Goal: Task Accomplishment & Management: Manage account settings

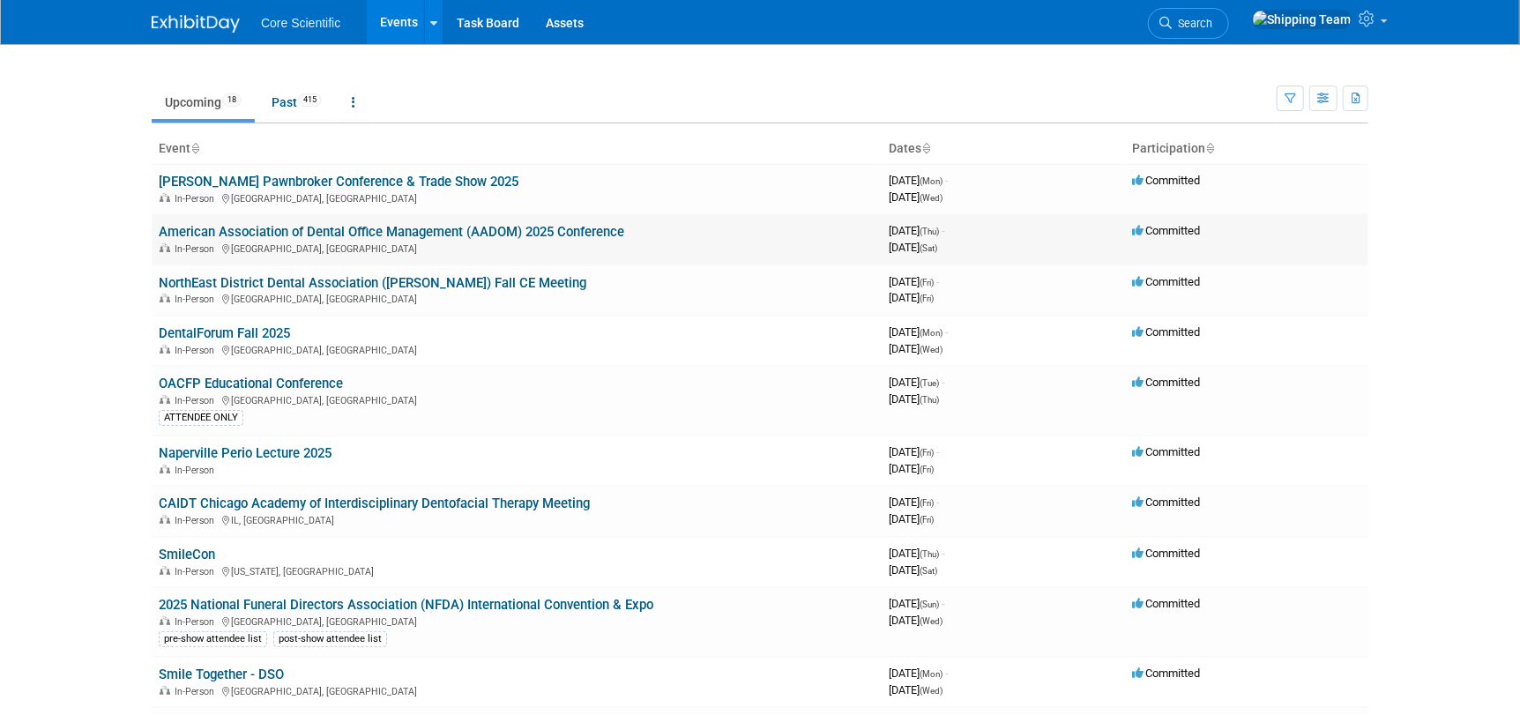
click at [182, 228] on link "American Association of Dental Office Management (AADOM) 2025 Conference" at bounding box center [391, 232] width 465 height 16
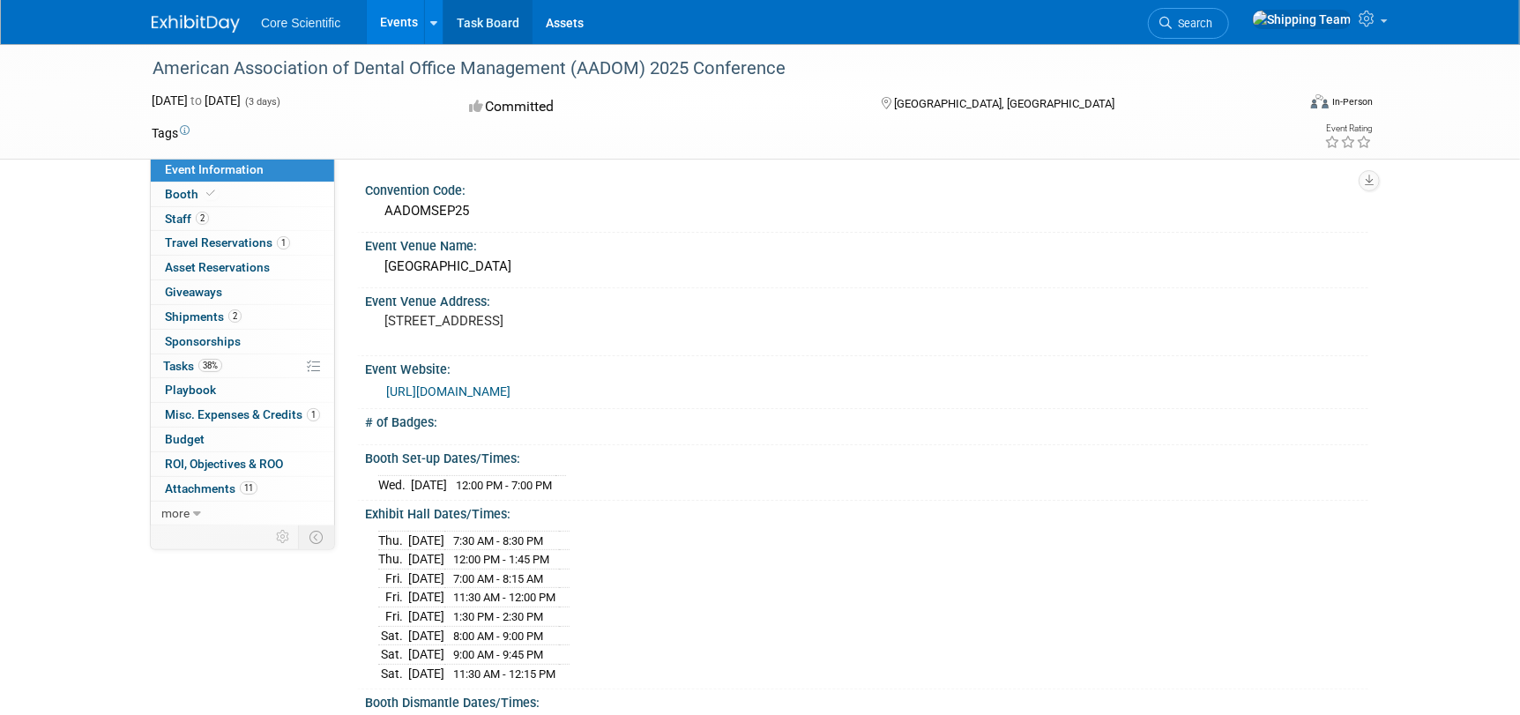
click at [490, 23] on link "Task Board" at bounding box center [487, 22] width 89 height 44
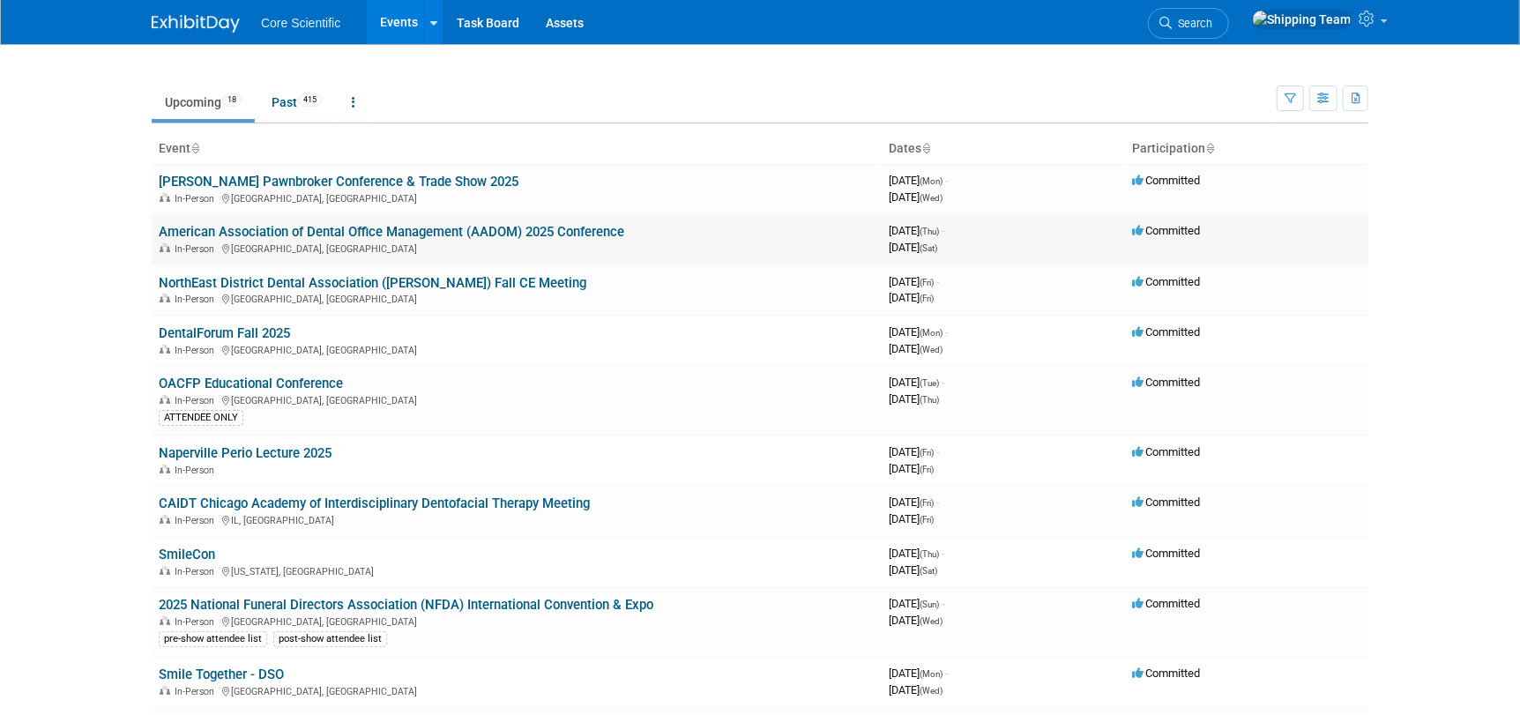
click at [239, 225] on link "American Association of Dental Office Management (AADOM) 2025 Conference" at bounding box center [391, 232] width 465 height 16
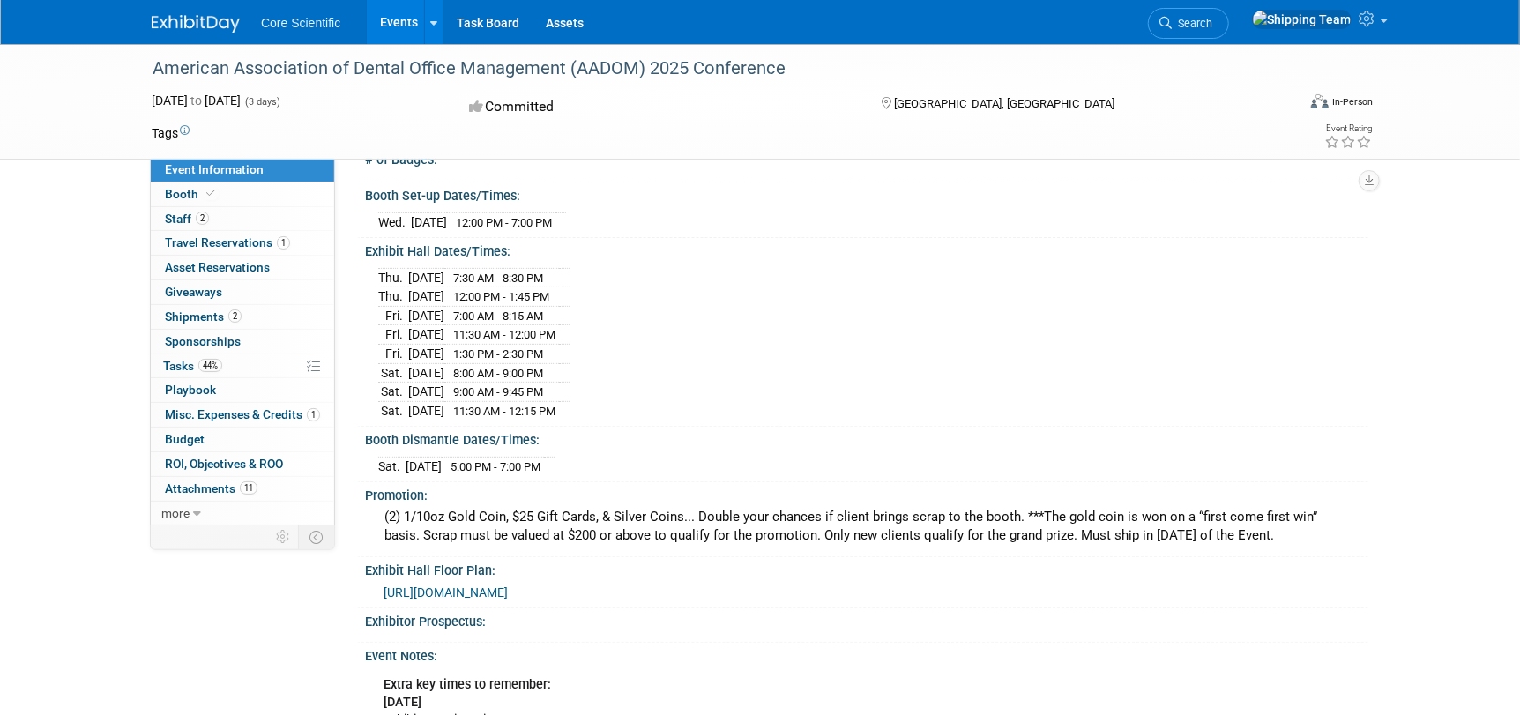
scroll to position [264, 0]
click at [197, 316] on span "Shipments 2" at bounding box center [203, 316] width 77 height 14
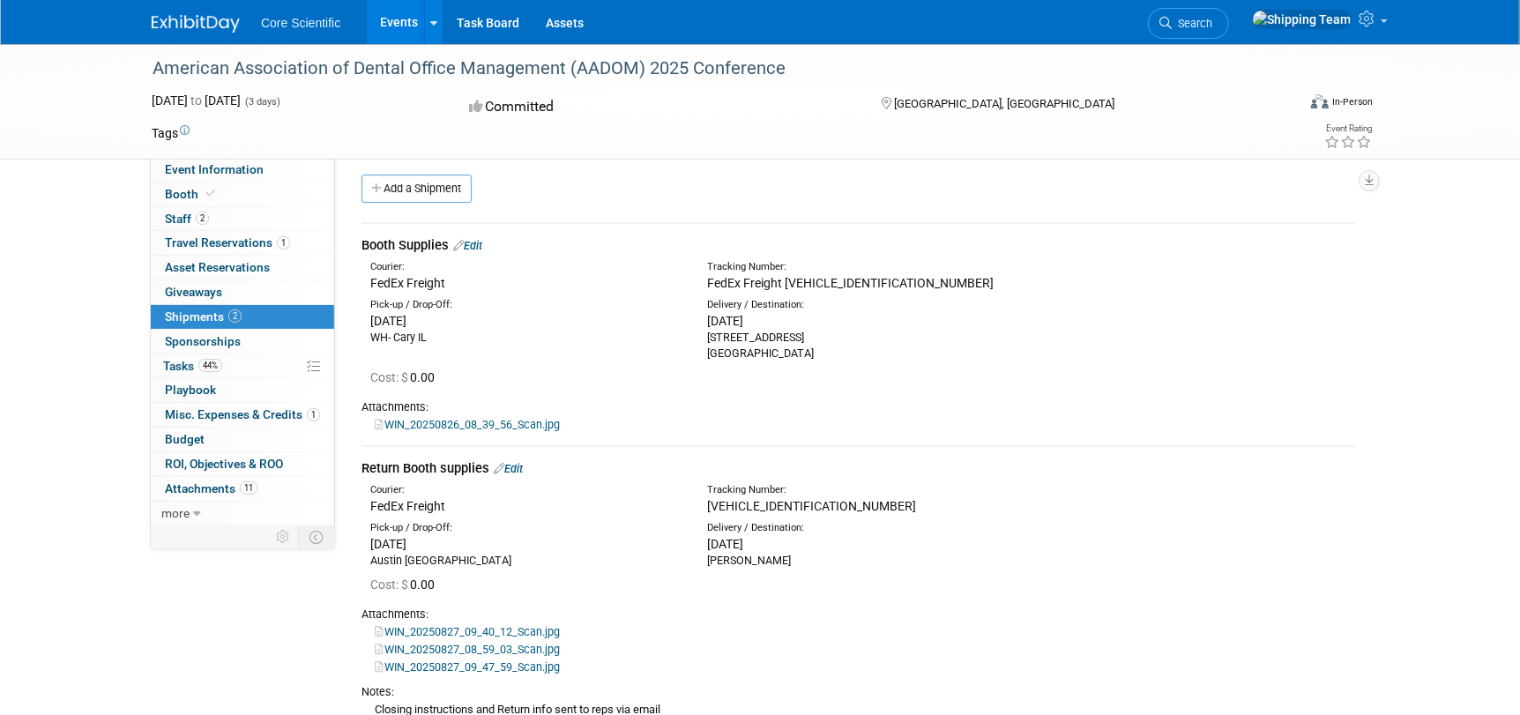
scroll to position [0, 0]
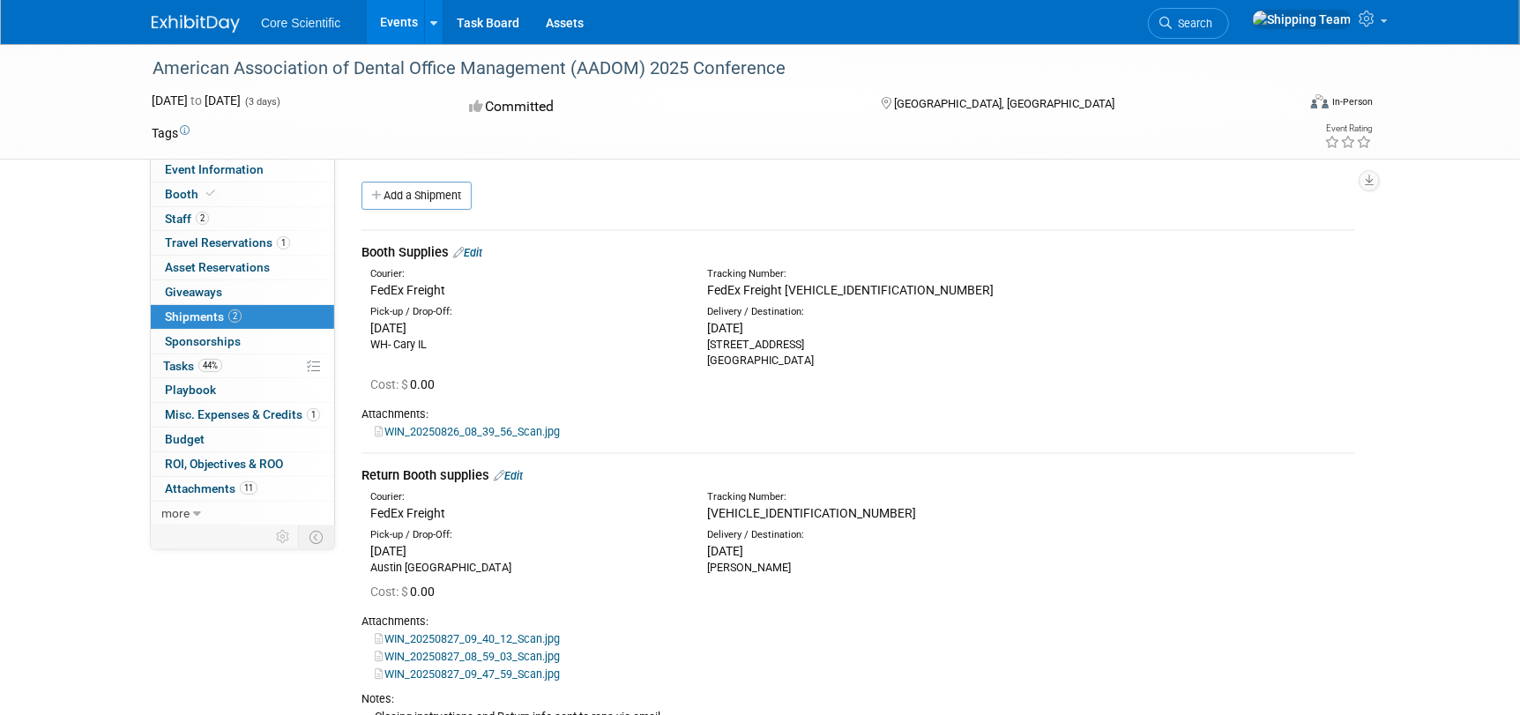
click at [481, 253] on link "Edit" at bounding box center [467, 252] width 29 height 13
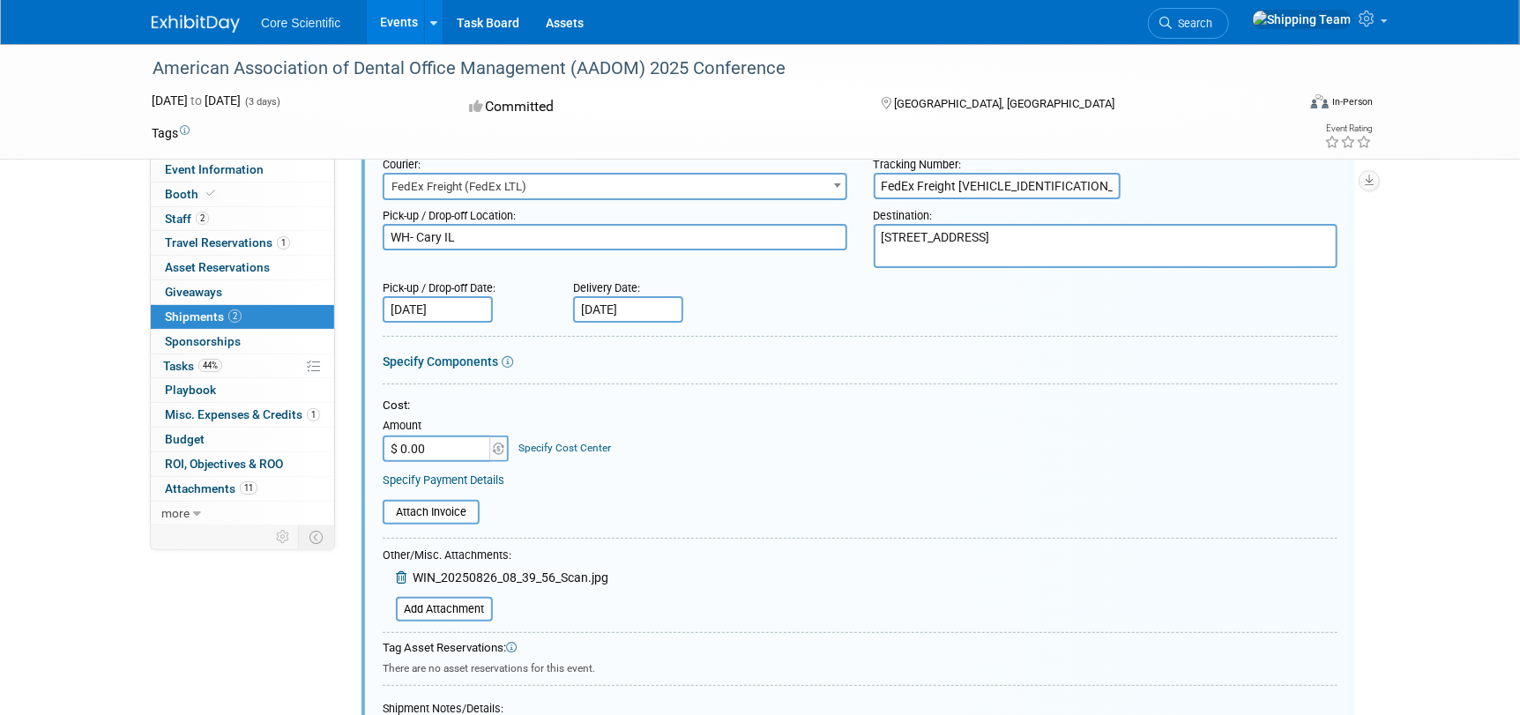
scroll to position [379, 0]
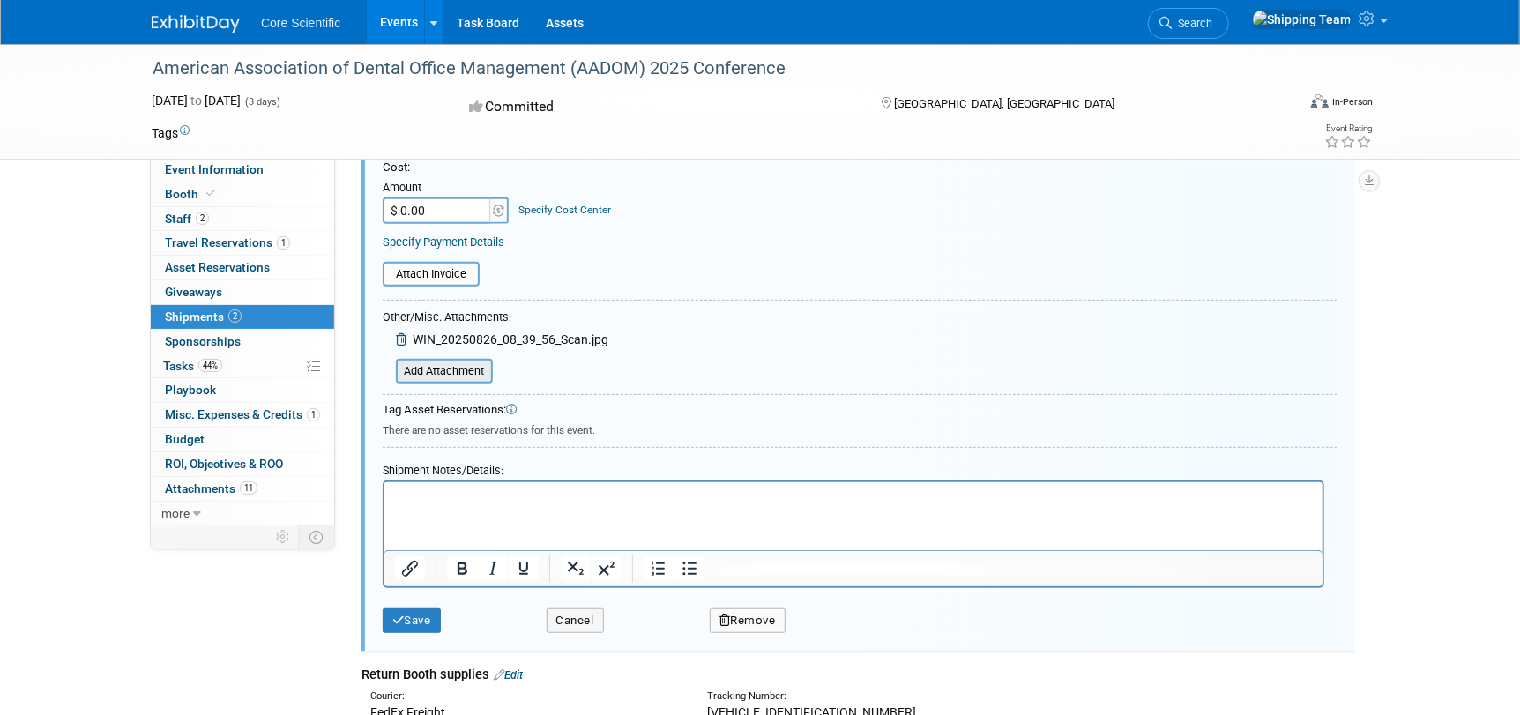
click at [423, 369] on input "file" at bounding box center [386, 371] width 210 height 21
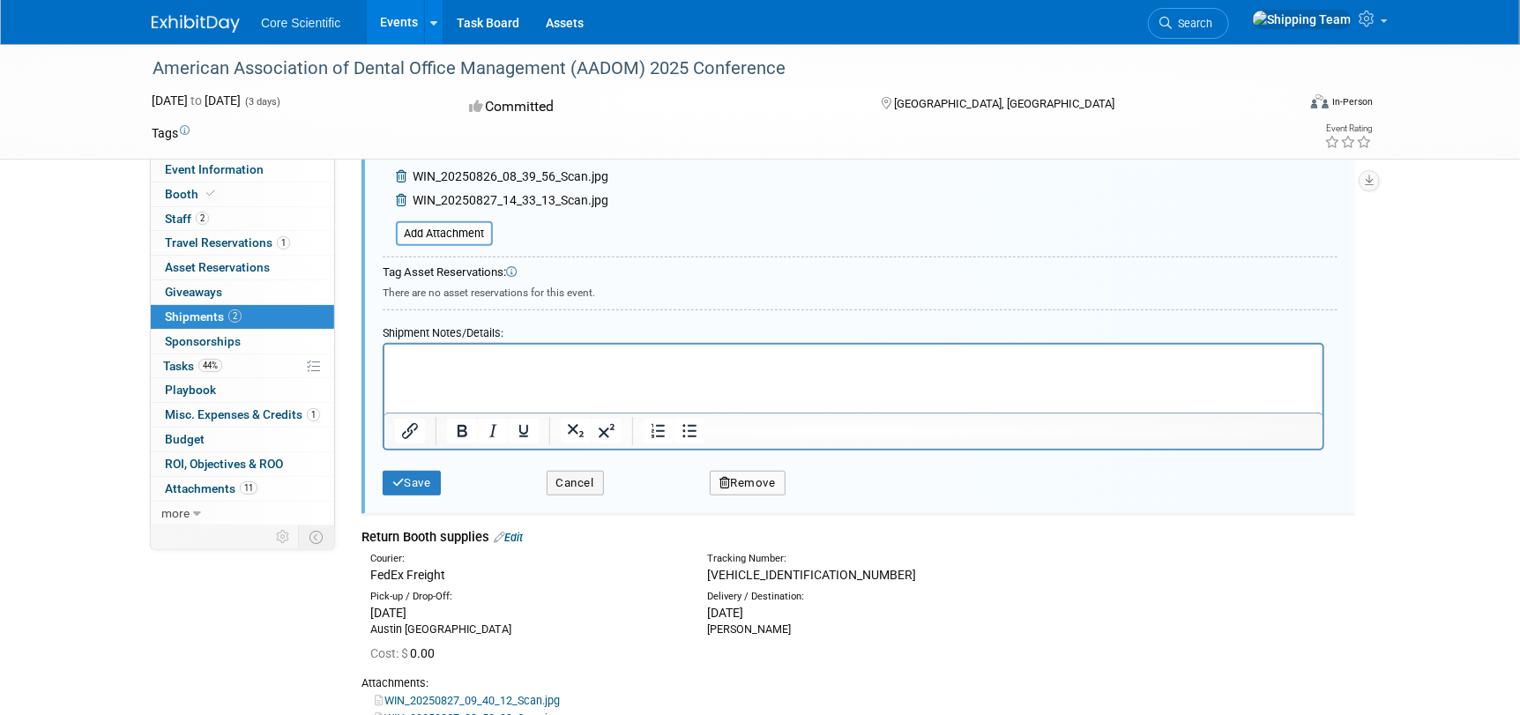
scroll to position [555, 0]
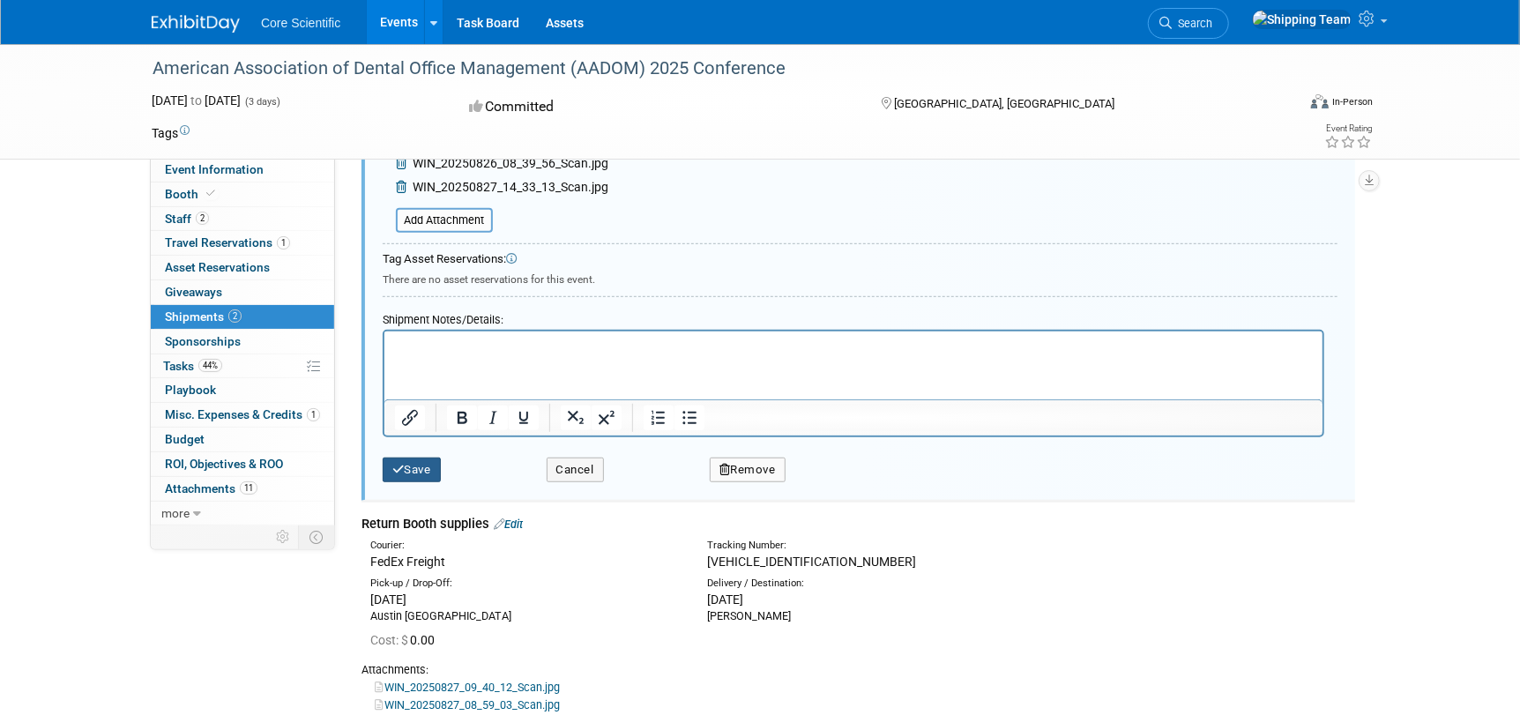
click at [417, 470] on button "Save" at bounding box center [412, 470] width 58 height 25
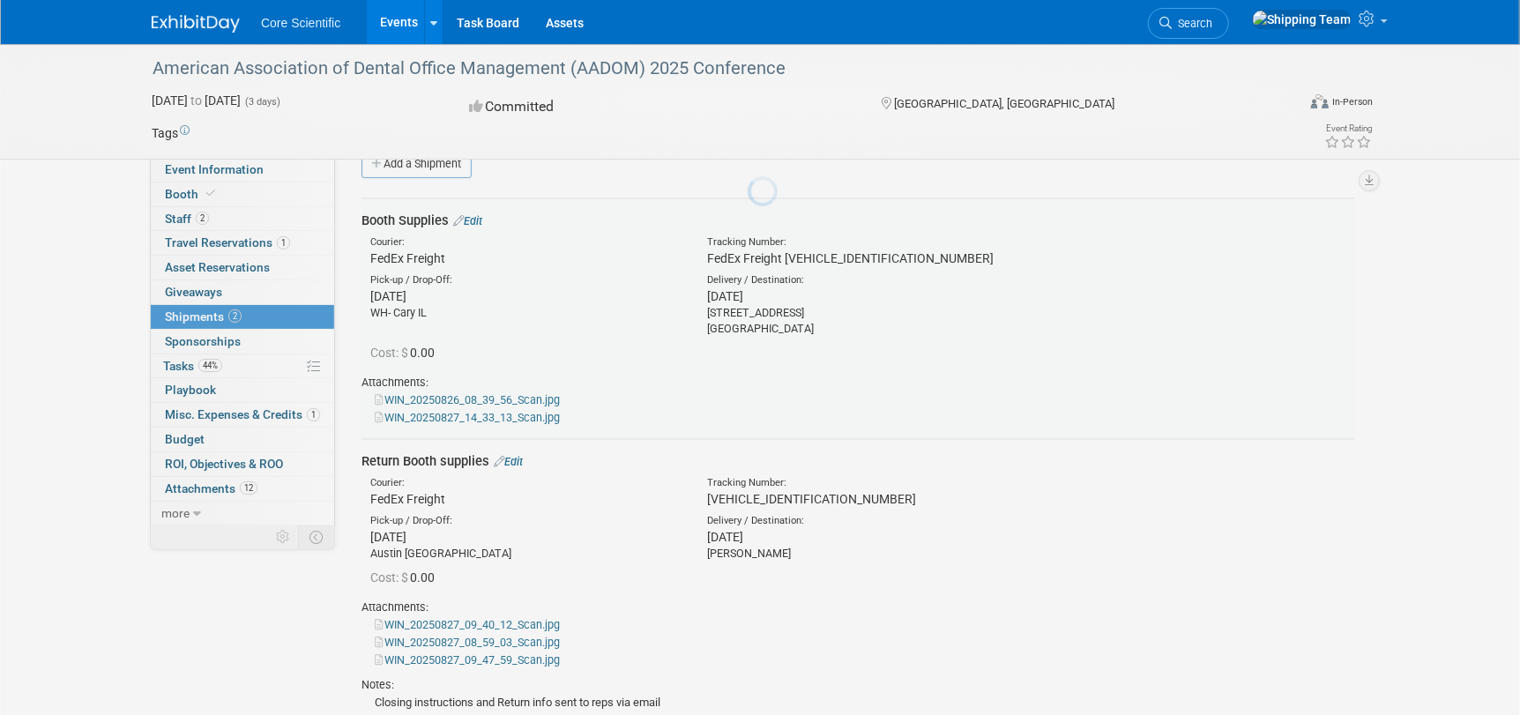
scroll to position [26, 0]
